Goal: Entertainment & Leisure: Consume media (video, audio)

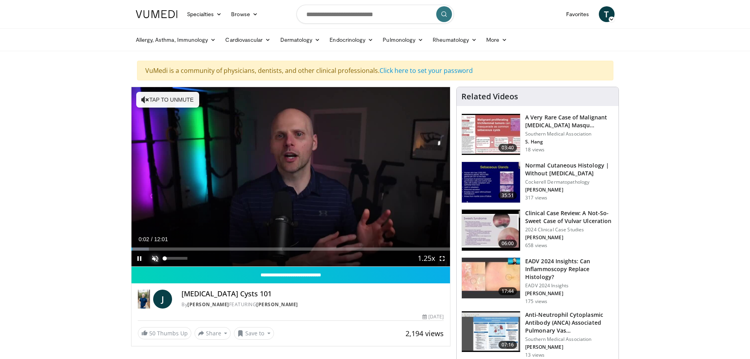
click at [152, 257] on span "Video Player" at bounding box center [155, 258] width 16 height 16
click at [441, 257] on video-js "**********" at bounding box center [291, 177] width 319 height 180
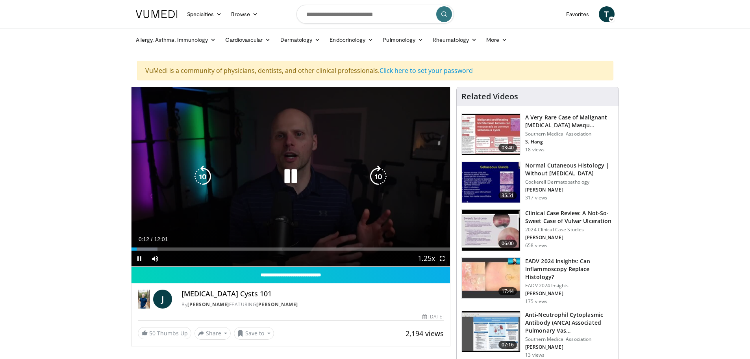
click at [333, 198] on div "10 seconds Tap to unmute" at bounding box center [291, 176] width 319 height 179
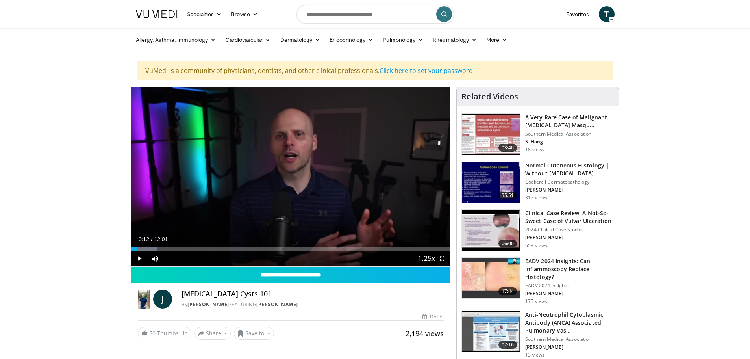
click at [426, 235] on div "Current Time 0:12 / Duration 12:01" at bounding box center [291, 238] width 319 height 7
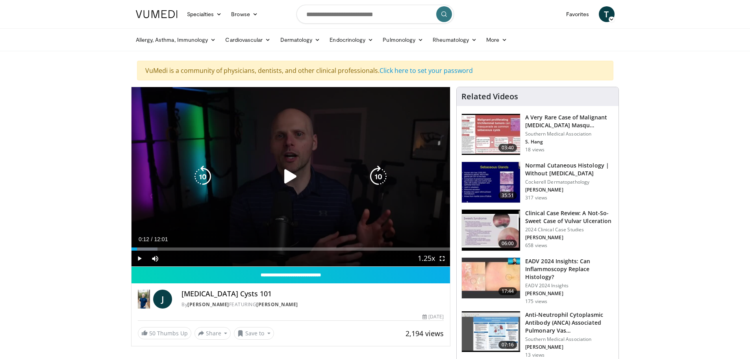
click at [284, 176] on icon "Video Player" at bounding box center [291, 176] width 22 height 22
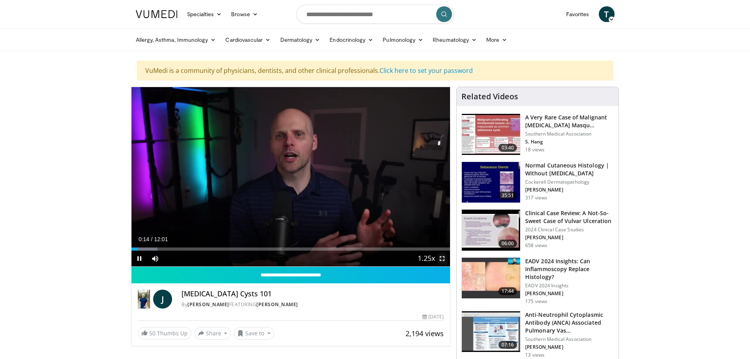
click at [443, 257] on span "Video Player" at bounding box center [442, 258] width 16 height 16
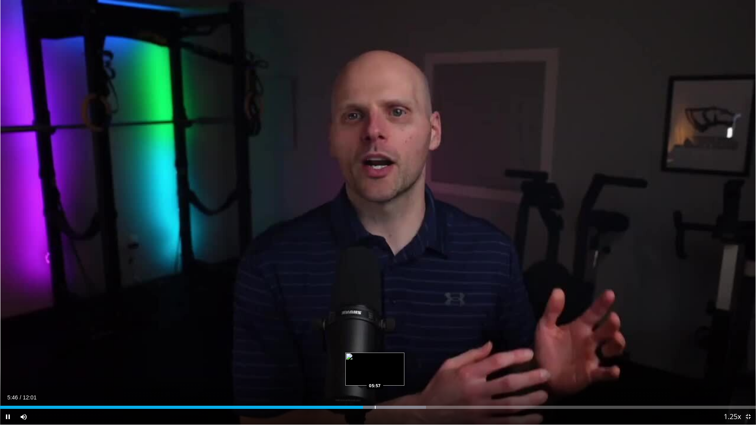
click at [376, 358] on div "Loaded : 56.35% 05:46 05:57" at bounding box center [378, 407] width 756 height 3
click at [395, 358] on div "Progress Bar" at bounding box center [395, 407] width 1 height 3
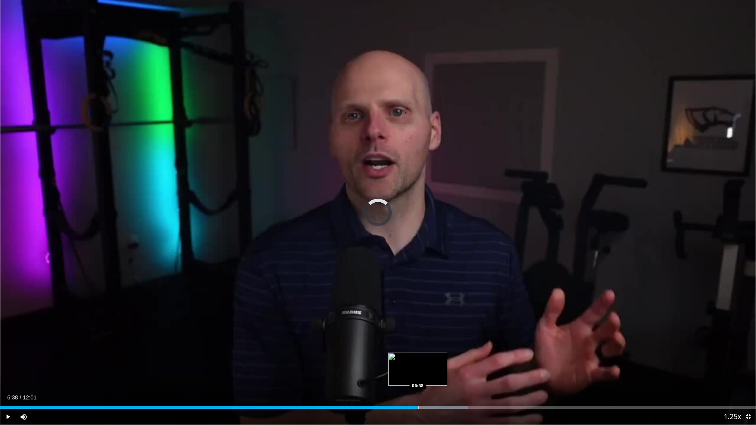
click at [418, 358] on div "Progress Bar" at bounding box center [418, 407] width 1 height 3
click at [43, 358] on div "42%" at bounding box center [45, 417] width 28 height 16
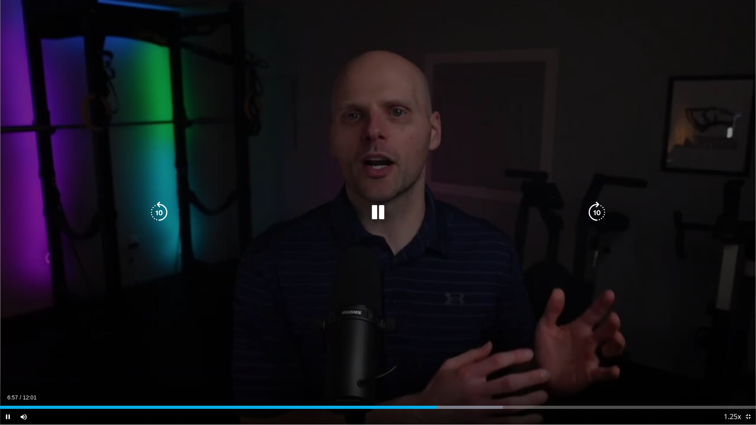
click at [37, 358] on div "10 seconds Tap to unmute" at bounding box center [378, 212] width 756 height 425
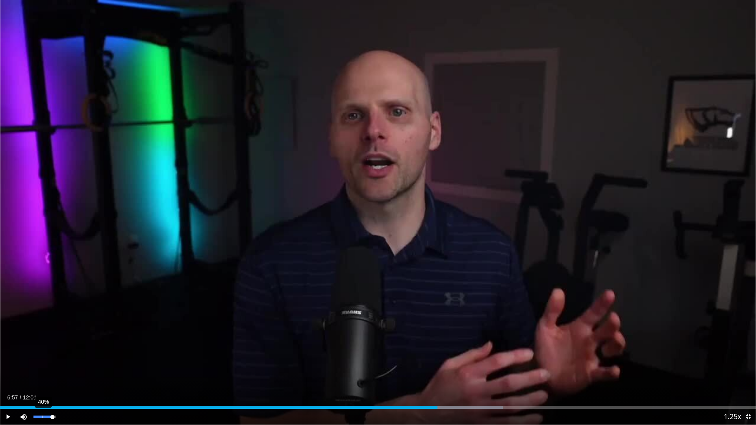
click at [43, 358] on div "40%" at bounding box center [44, 417] width 22 height 3
click at [8, 358] on span "Video Player" at bounding box center [8, 417] width 16 height 16
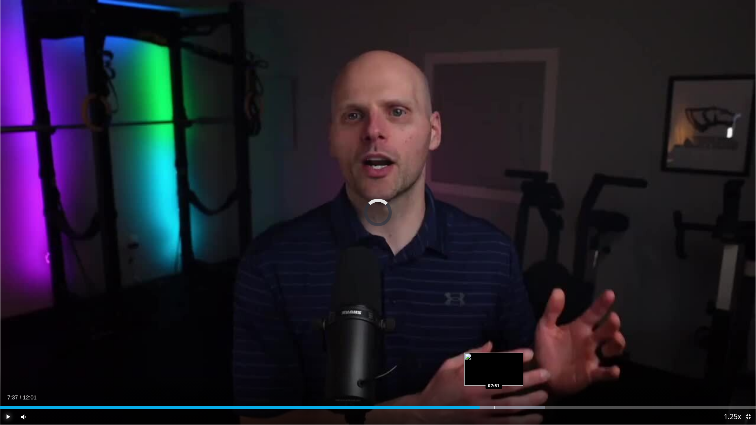
click at [494, 358] on div "Progress Bar" at bounding box center [494, 407] width 1 height 3
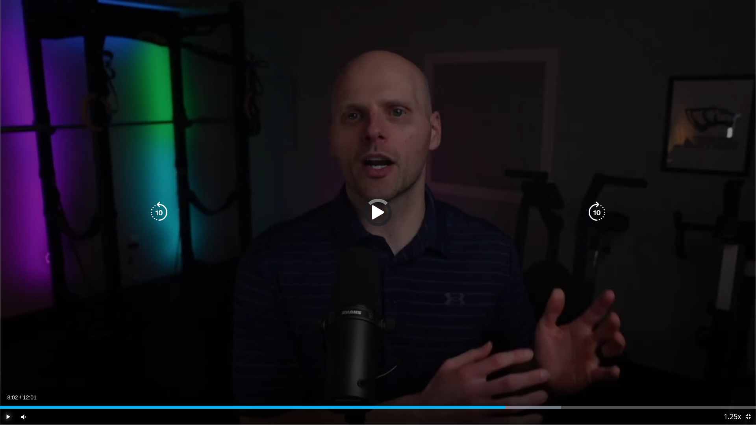
click at [506, 358] on div "Progress Bar" at bounding box center [512, 407] width 98 height 3
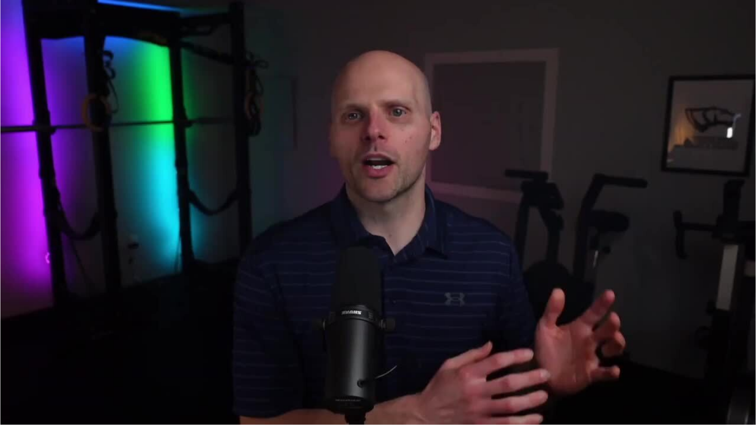
click at [516, 358] on div "10 seconds Tap to unmute" at bounding box center [378, 212] width 756 height 425
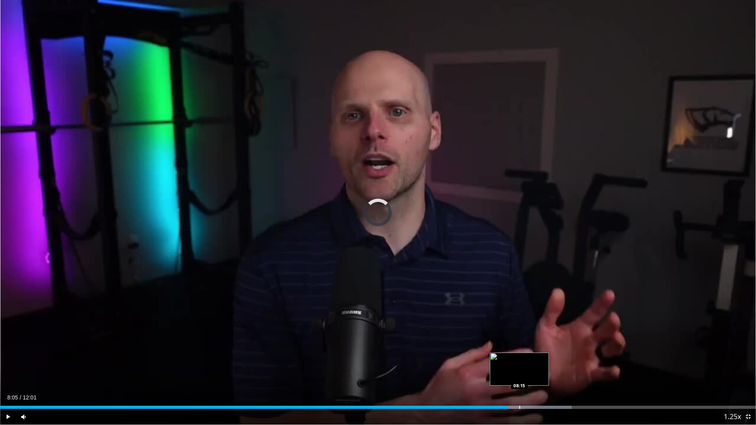
click at [519, 358] on div "Progress Bar" at bounding box center [519, 407] width 1 height 3
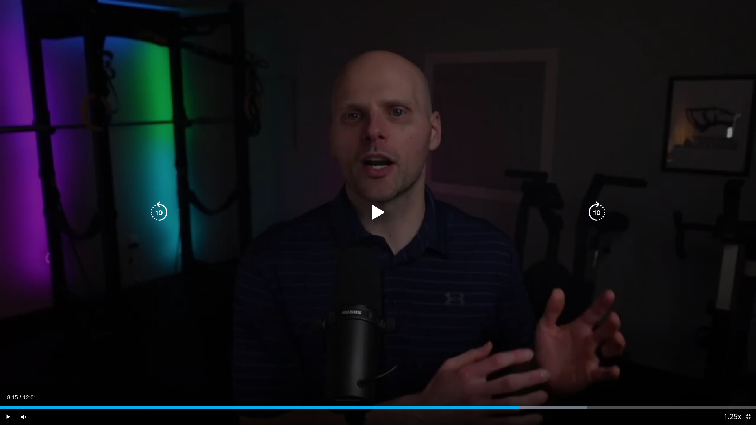
click at [484, 310] on div "10 seconds Tap to unmute" at bounding box center [378, 212] width 756 height 425
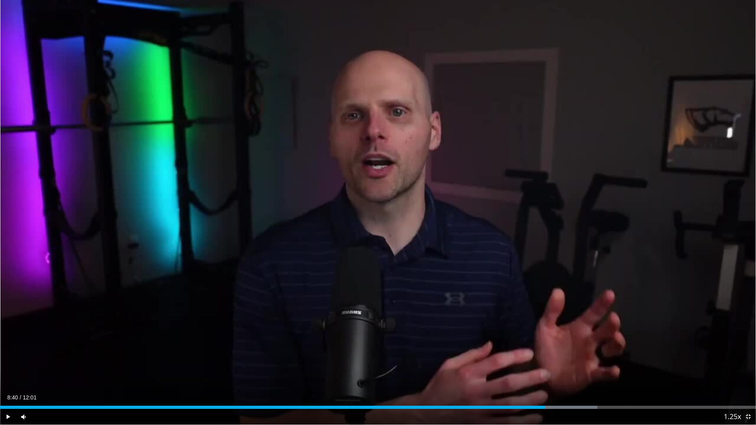
click at [545, 358] on div "Loaded : 78.99% 08:40 08:40" at bounding box center [378, 405] width 756 height 7
click at [569, 358] on div "Progress Bar" at bounding box center [569, 407] width 1 height 3
click at [582, 358] on div "Loaded : 84.53% 09:05 09:15" at bounding box center [378, 407] width 756 height 3
click at [596, 358] on div "Progress Bar" at bounding box center [596, 407] width 1 height 3
click at [611, 358] on div "Progress Bar" at bounding box center [610, 407] width 1 height 3
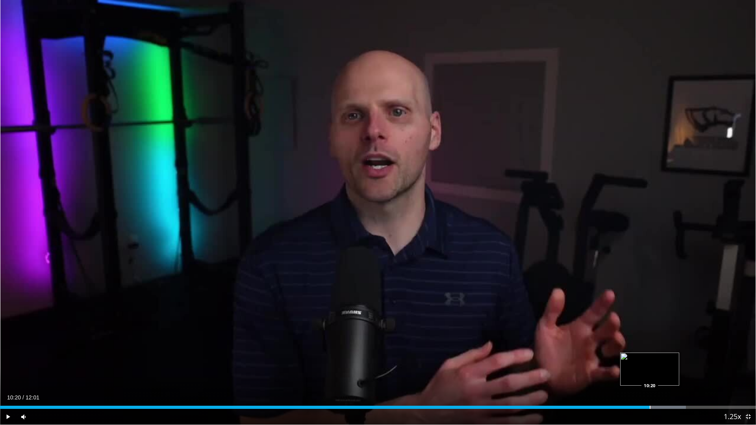
click at [650, 358] on div "Progress Bar" at bounding box center [650, 407] width 1 height 3
click at [684, 358] on div "Progress Bar" at bounding box center [684, 407] width 1 height 3
click at [708, 358] on div "Progress Bar" at bounding box center [708, 407] width 1 height 3
click at [749, 358] on span "Video Player" at bounding box center [748, 417] width 16 height 16
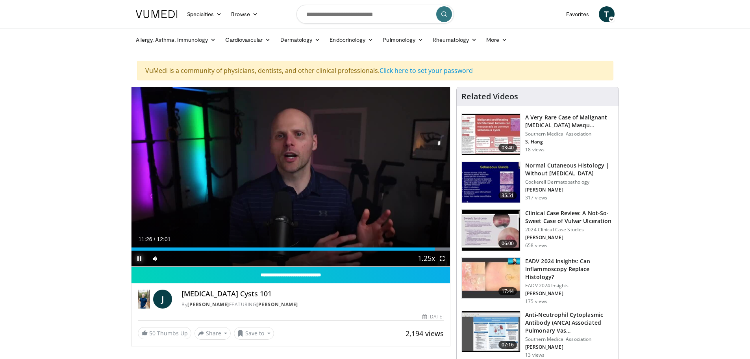
click at [140, 256] on span "Video Player" at bounding box center [140, 258] width 16 height 16
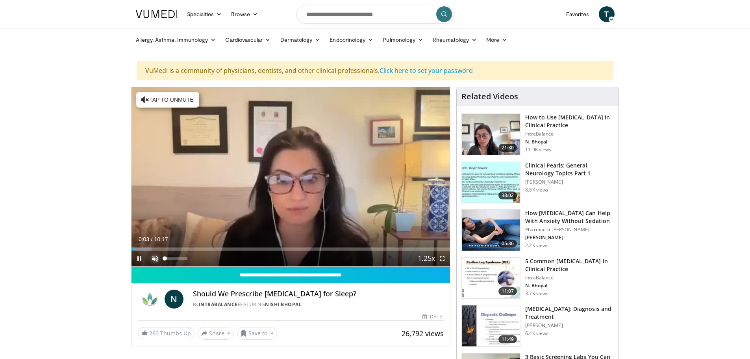
click at [154, 257] on span "Video Player" at bounding box center [155, 258] width 16 height 16
click at [445, 259] on span "Video Player" at bounding box center [442, 258] width 16 height 16
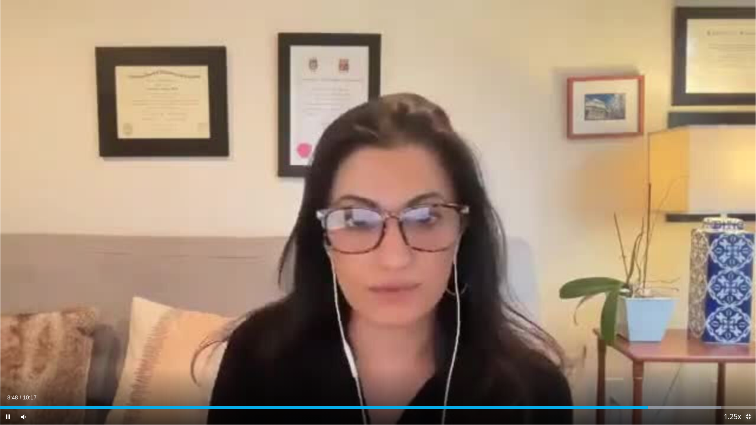
click at [748, 358] on span "Video Player" at bounding box center [748, 417] width 16 height 16
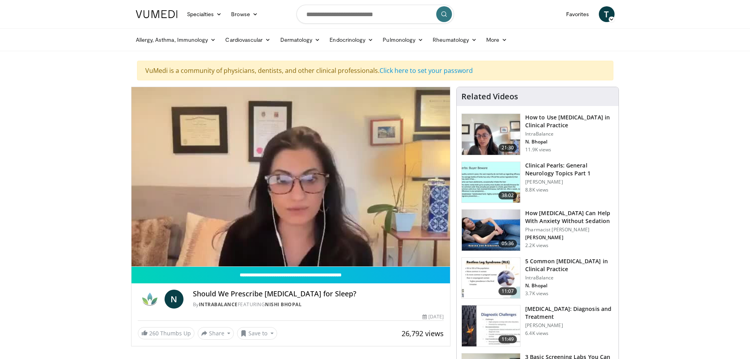
click at [483, 125] on img at bounding box center [491, 134] width 58 height 41
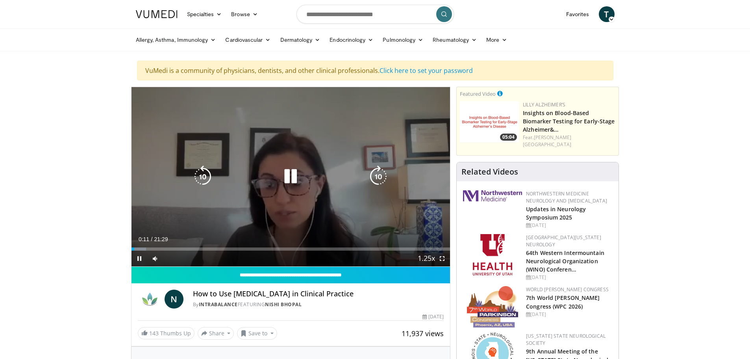
click at [340, 145] on div "10 seconds Tap to unmute" at bounding box center [291, 176] width 319 height 179
